Goal: Information Seeking & Learning: Learn about a topic

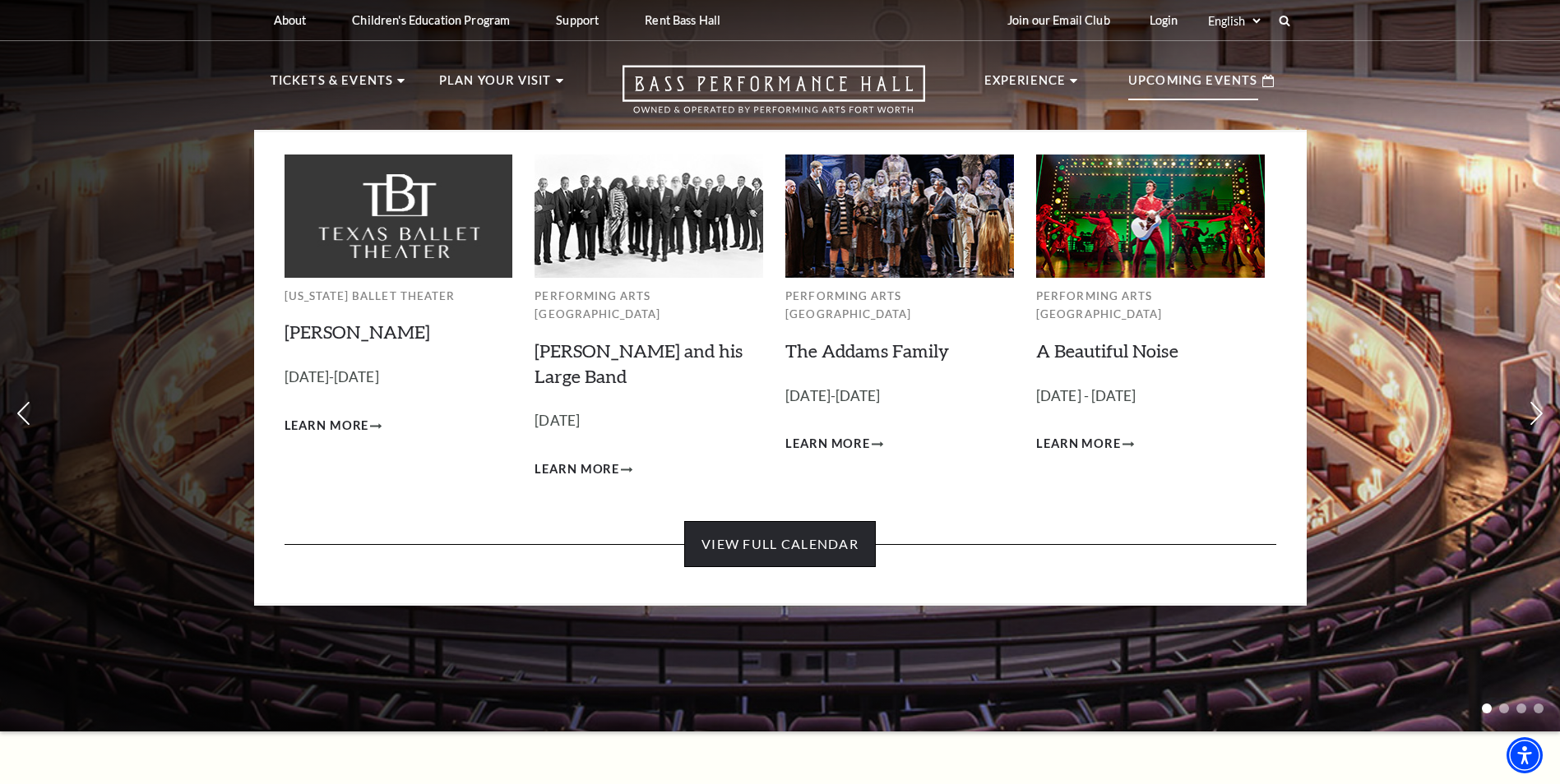
click at [762, 527] on link "View Full Calendar" at bounding box center [780, 544] width 192 height 46
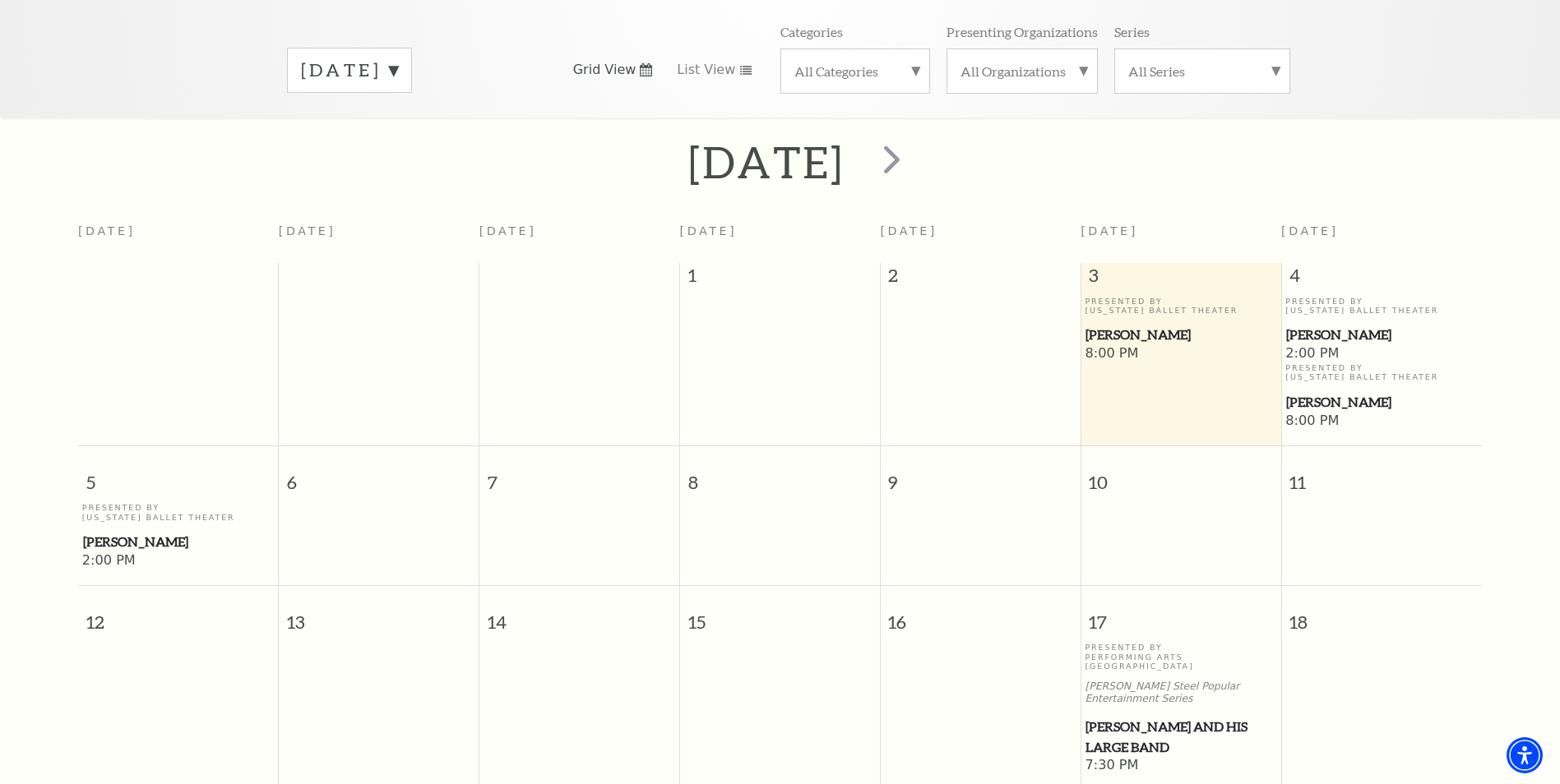
scroll to position [228, 0]
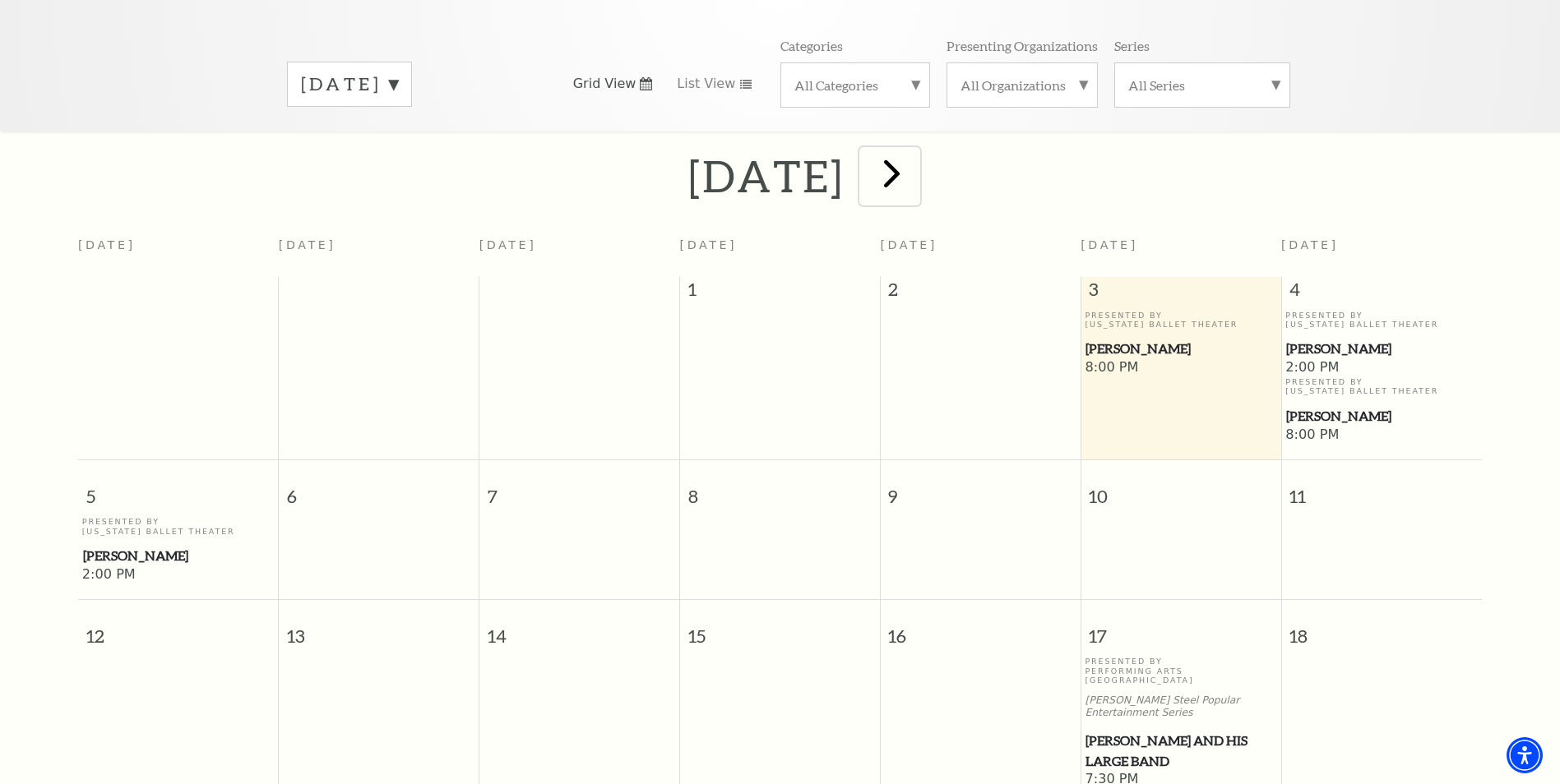
click at [916, 160] on span "next" at bounding box center [891, 173] width 47 height 47
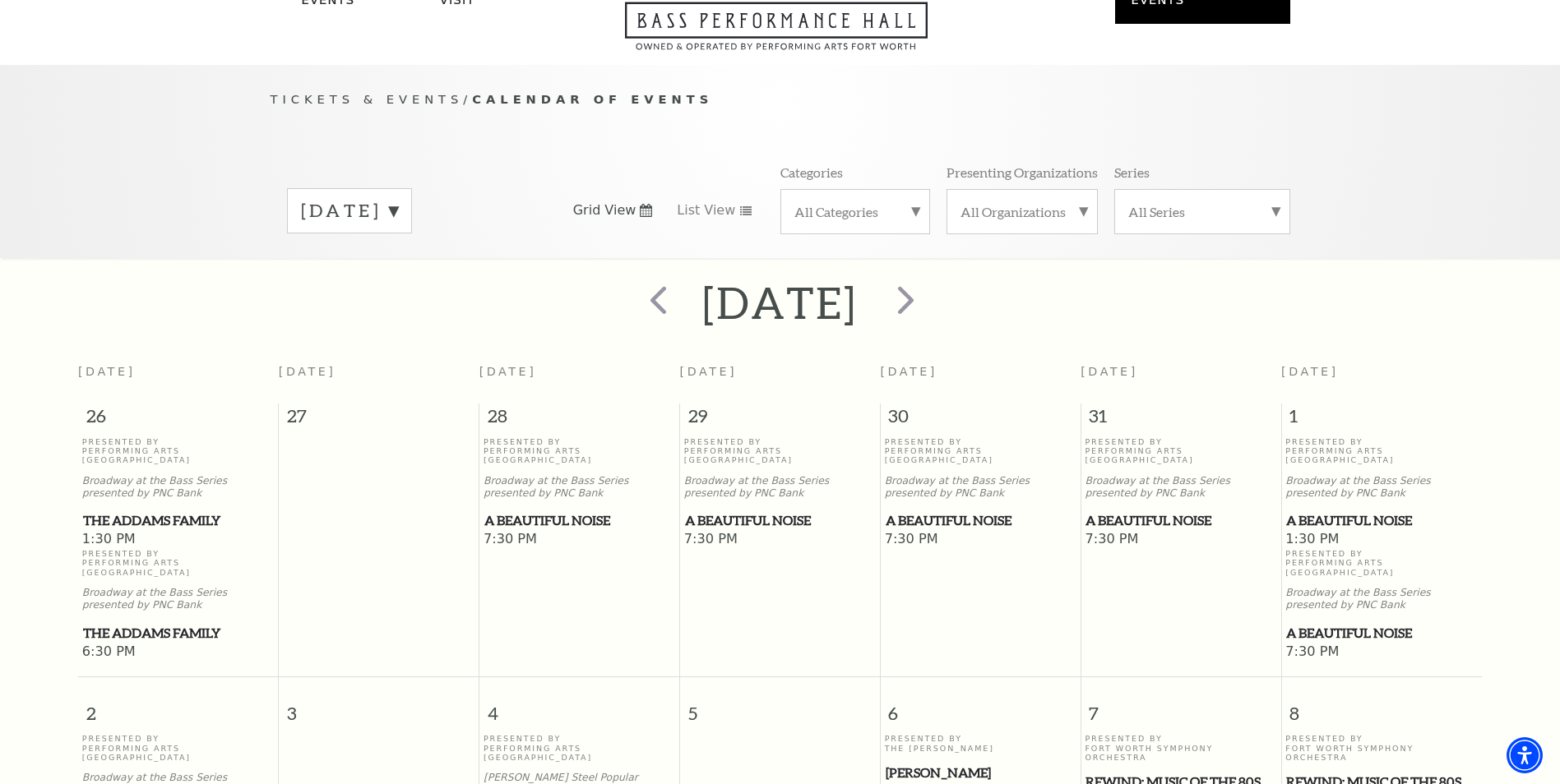
scroll to position [63, 0]
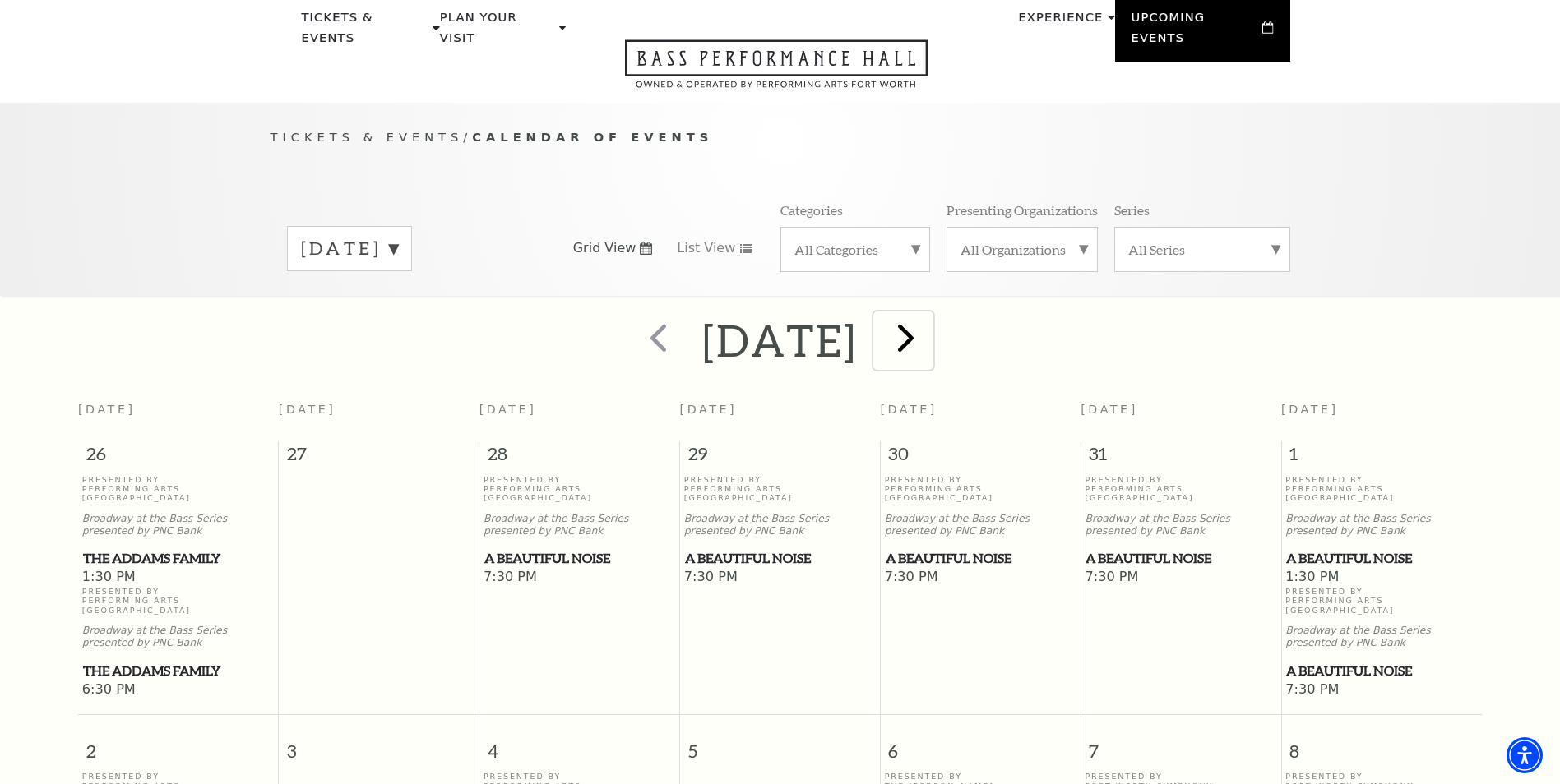
click at [929, 321] on span "next" at bounding box center [905, 337] width 47 height 47
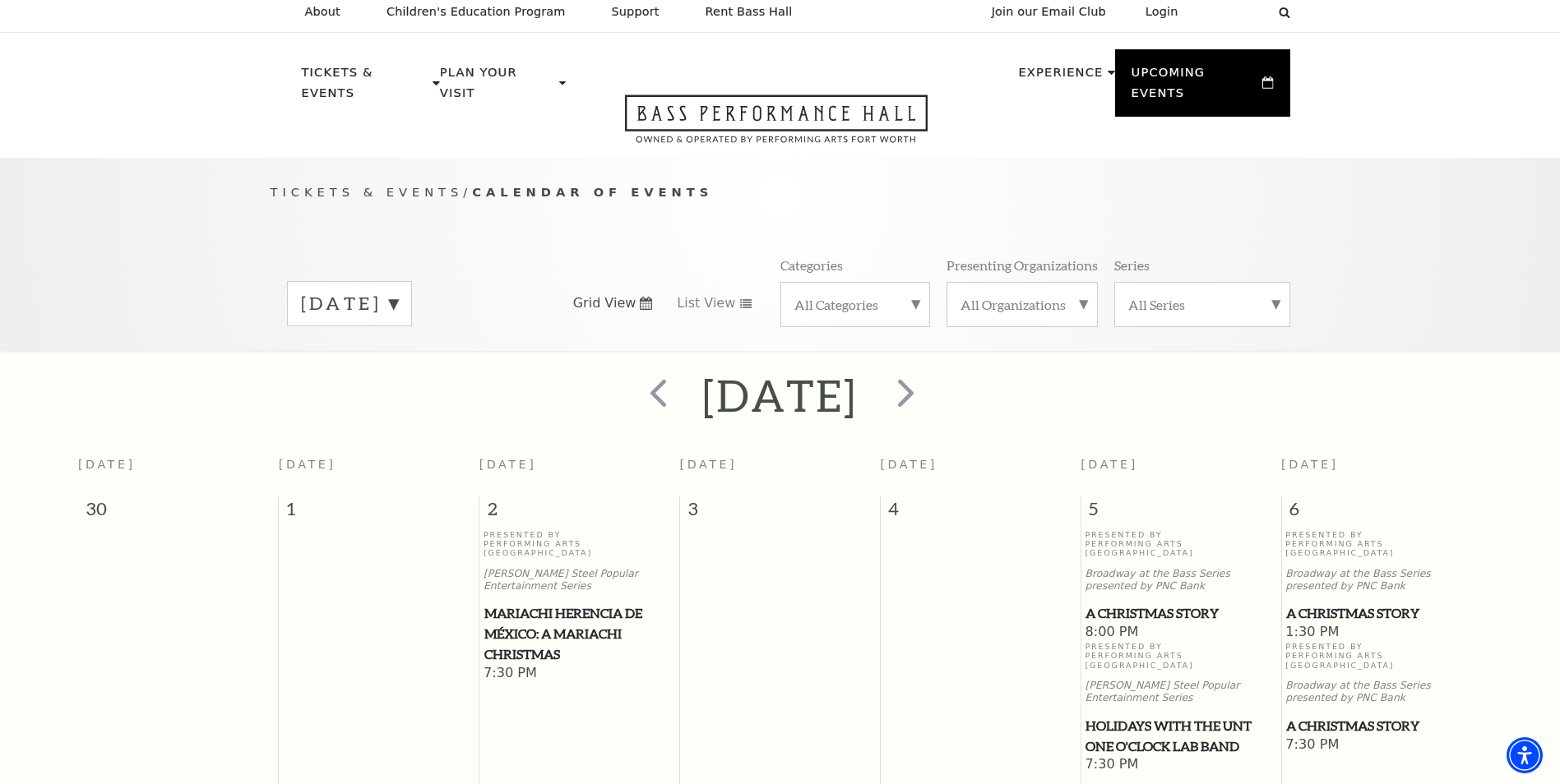
scroll to position [0, 0]
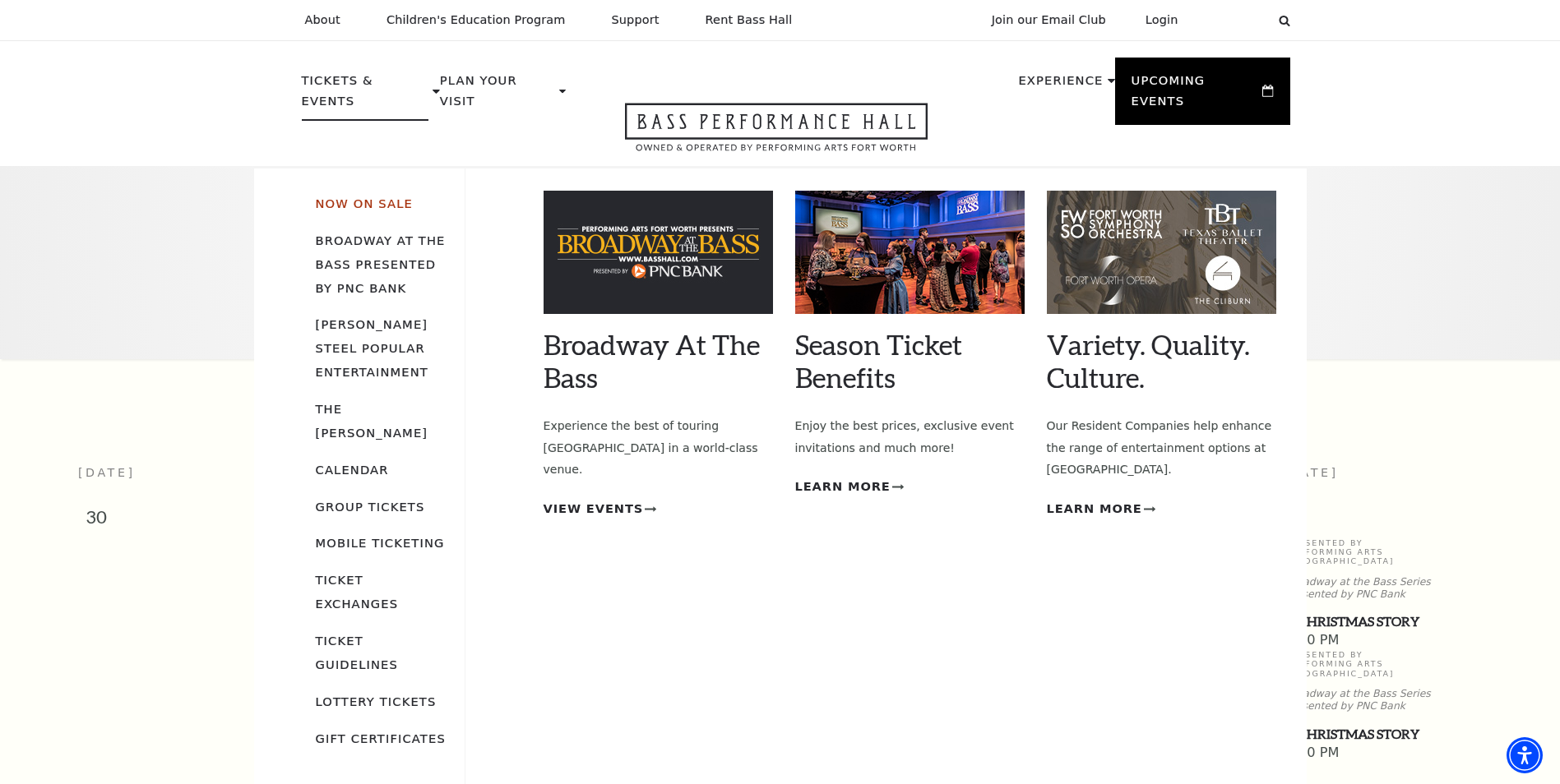
click at [375, 196] on link "Now On Sale" at bounding box center [364, 203] width 97 height 14
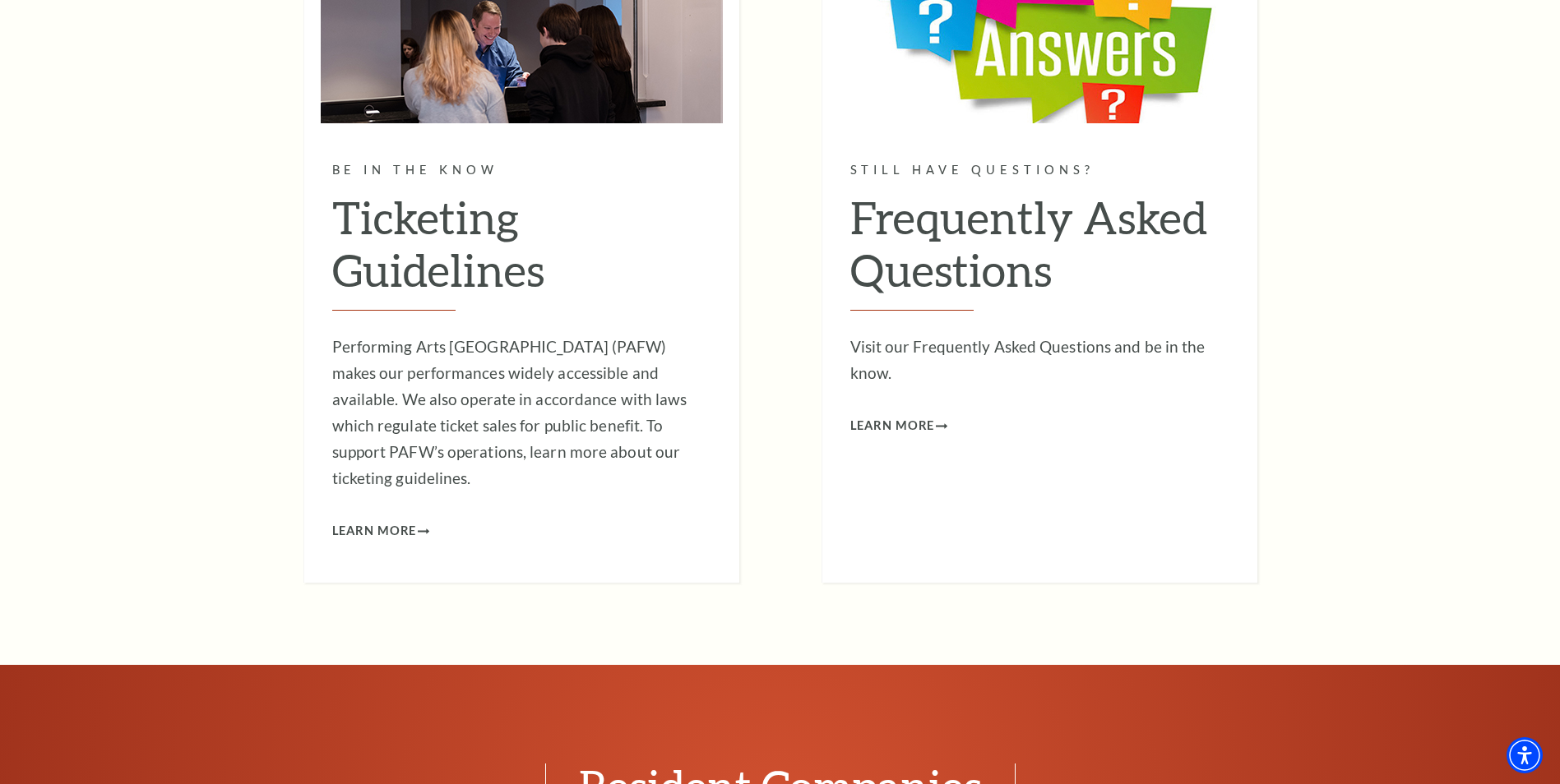
scroll to position [8714, 0]
